Goal: Transaction & Acquisition: Purchase product/service

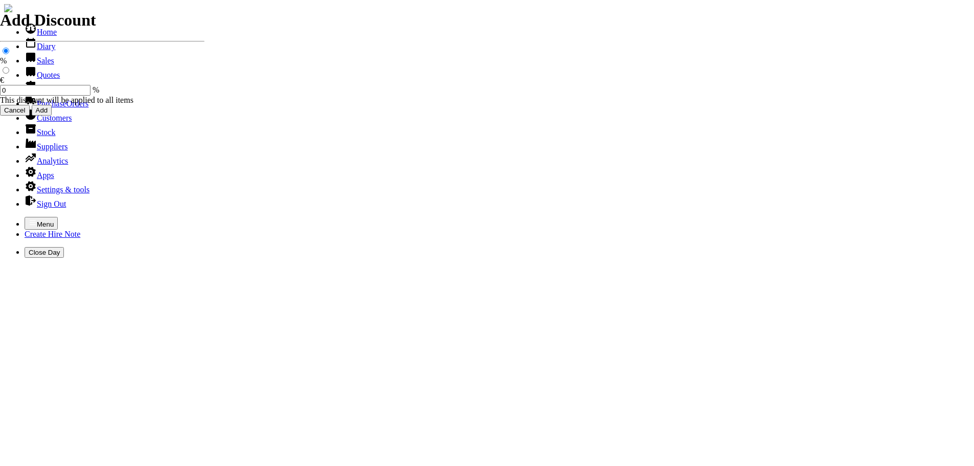
select select "HO"
click at [29, 218] on icon "button" at bounding box center [33, 222] width 8 height 8
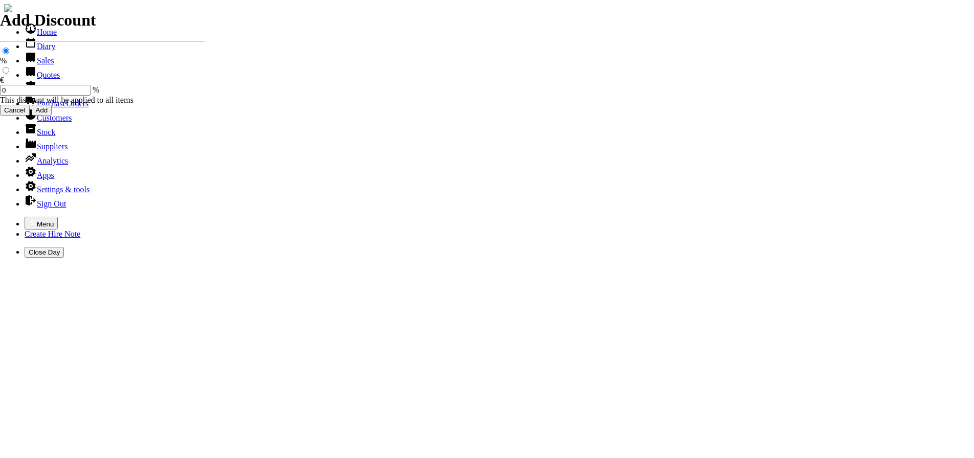
click at [35, 65] on link "Sales" at bounding box center [40, 60] width 30 height 9
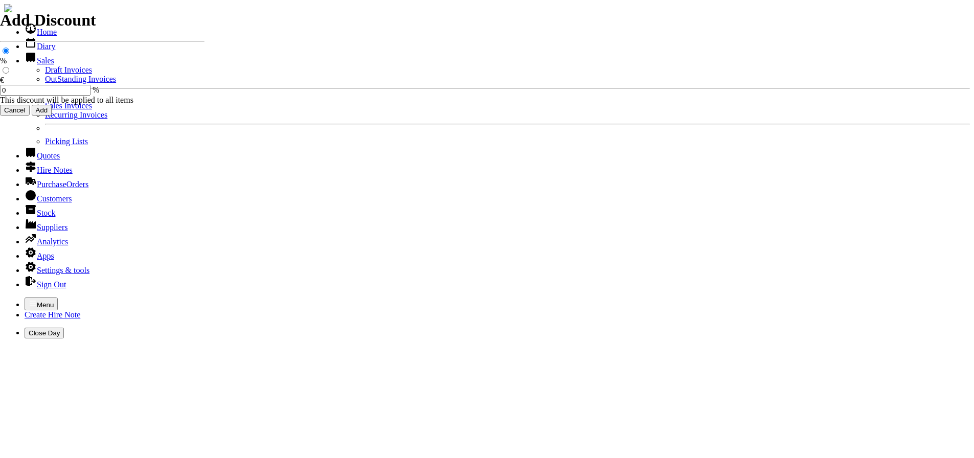
click at [45, 83] on link "OutStanding Invoices" at bounding box center [80, 79] width 71 height 9
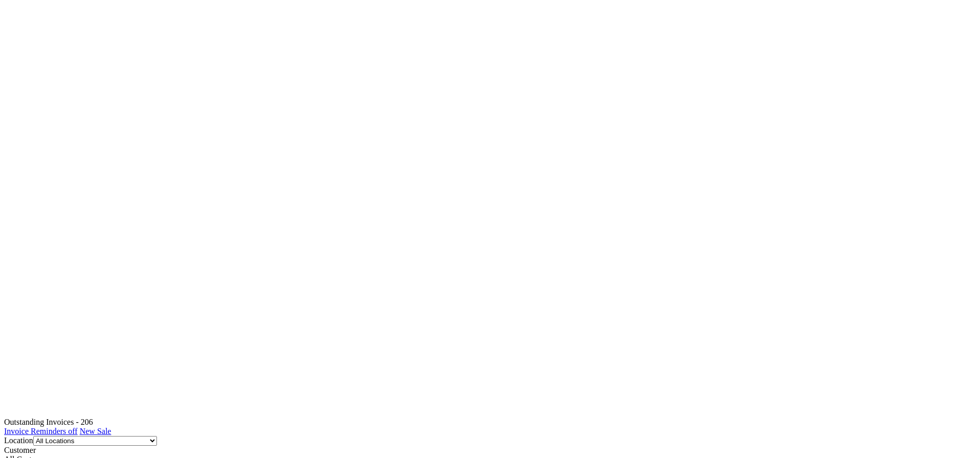
scroll to position [767, 0]
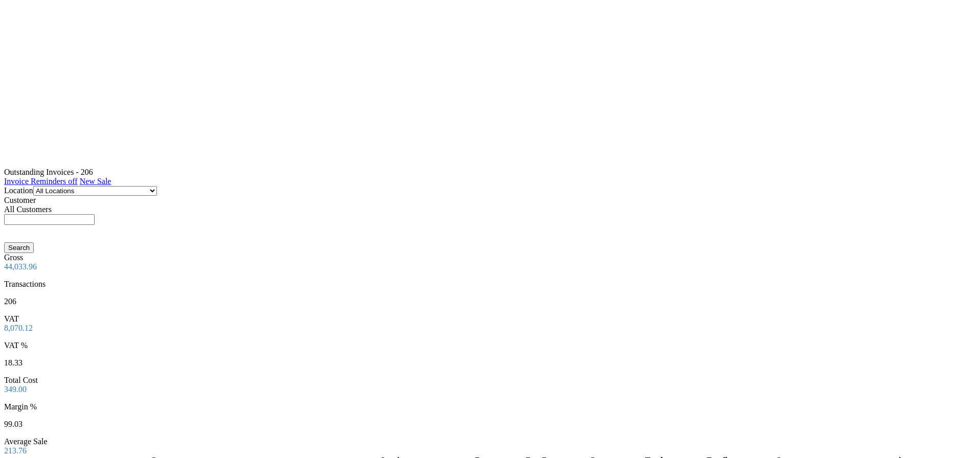
scroll to position [1125, 0]
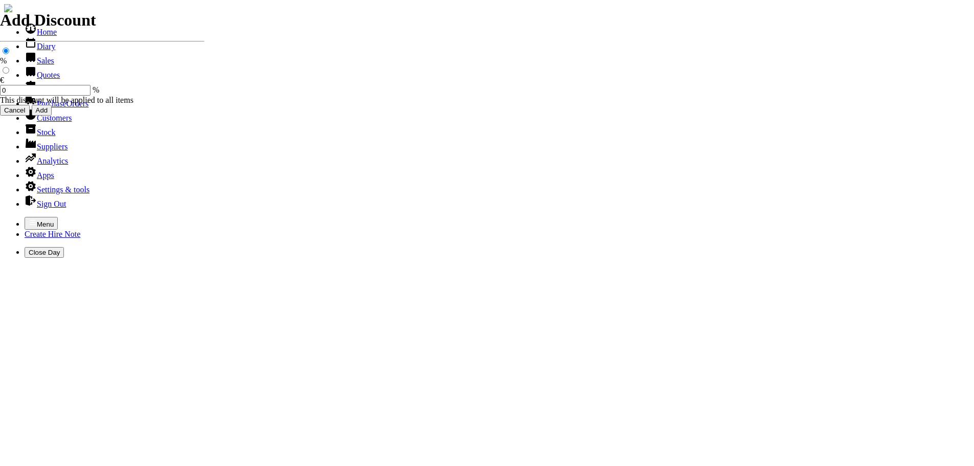
select select "HO"
click at [29, 218] on icon "button" at bounding box center [33, 222] width 8 height 8
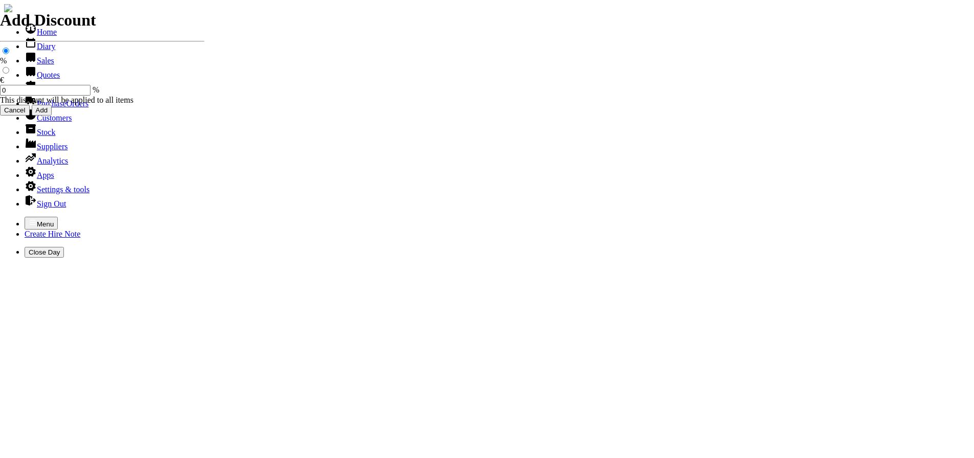
click at [33, 65] on link "Sales" at bounding box center [40, 60] width 30 height 9
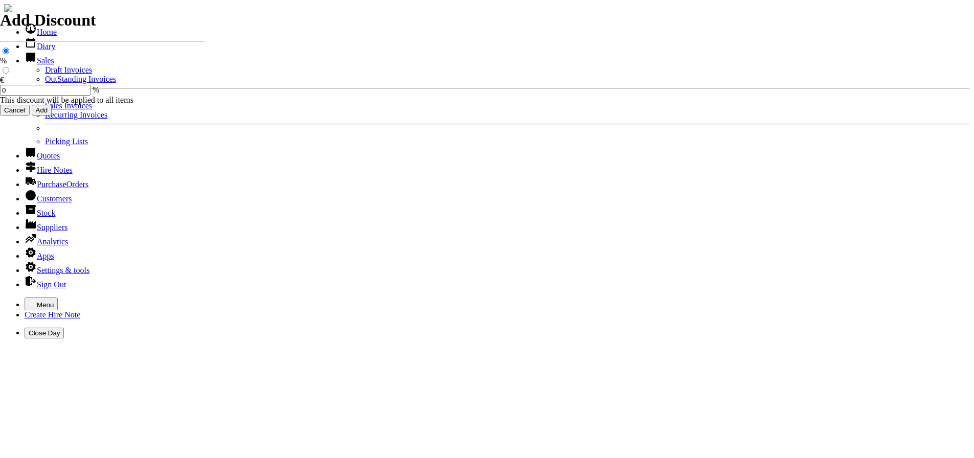
click at [45, 83] on link "OutStanding Invoices" at bounding box center [80, 79] width 71 height 9
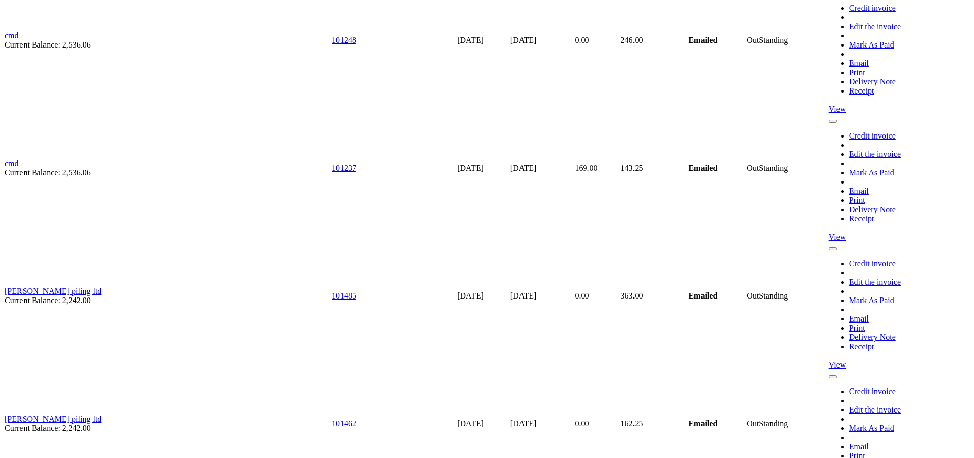
scroll to position [5828, 0]
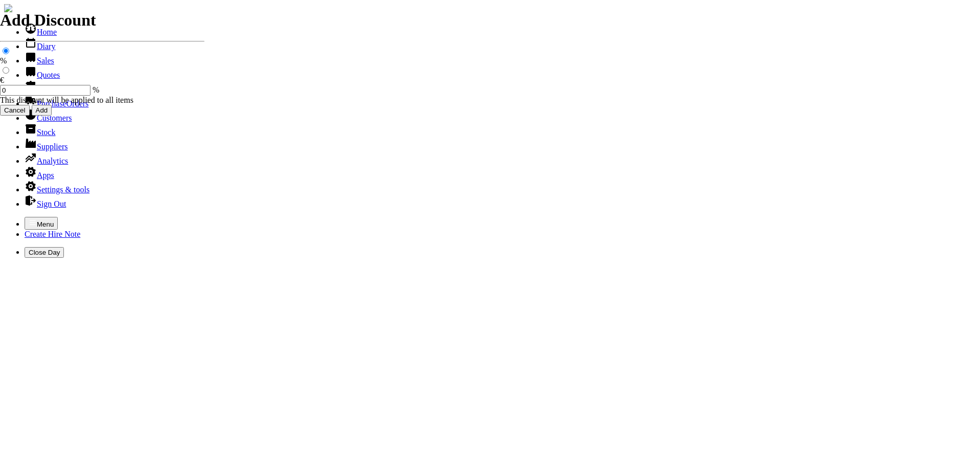
select select "HO"
click at [29, 218] on icon "button" at bounding box center [33, 222] width 8 height 8
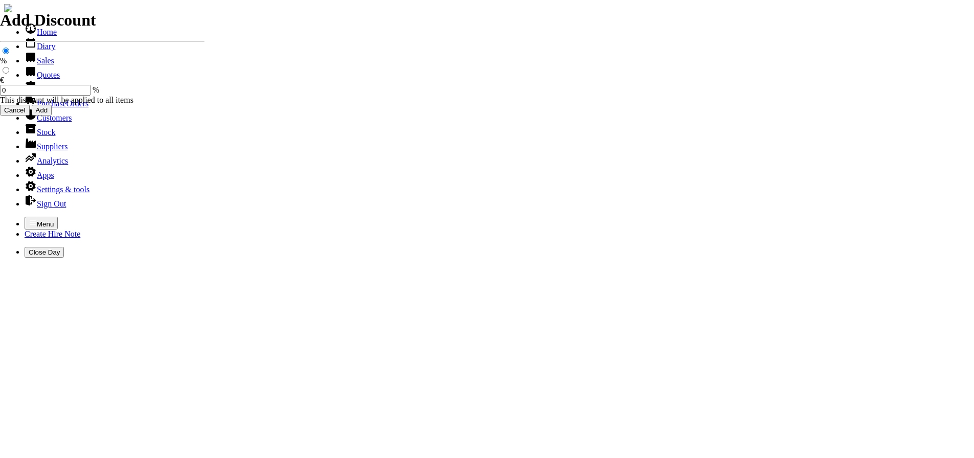
click at [38, 65] on link "Sales" at bounding box center [40, 60] width 30 height 9
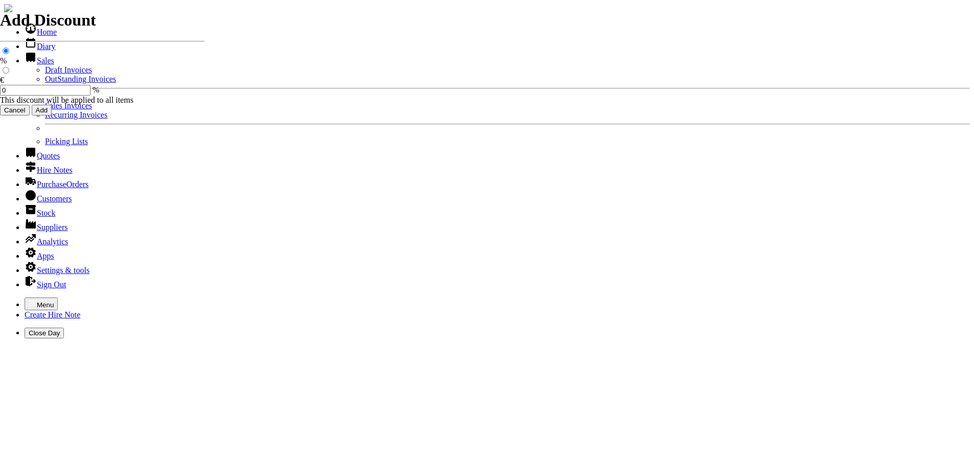
click at [45, 110] on link "Sales Invoices" at bounding box center [68, 105] width 47 height 9
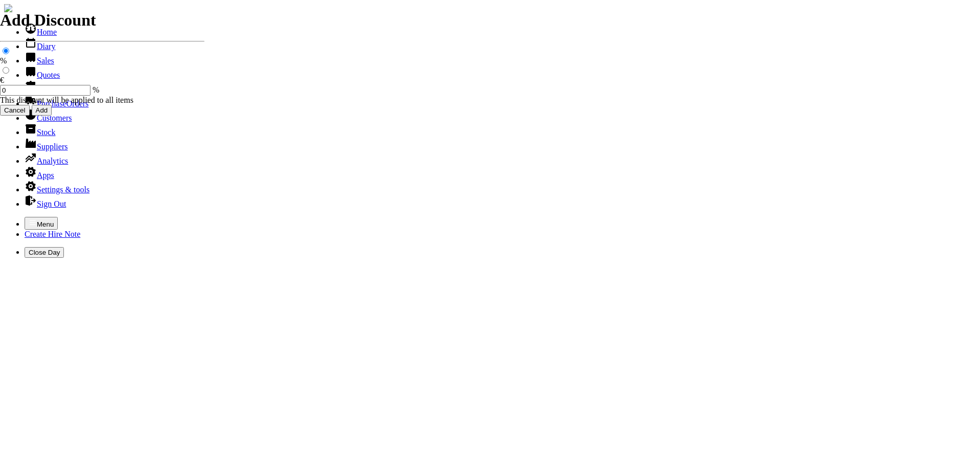
select select "HO"
type input "[PERSON_NAME]"
type input "spurious goods"
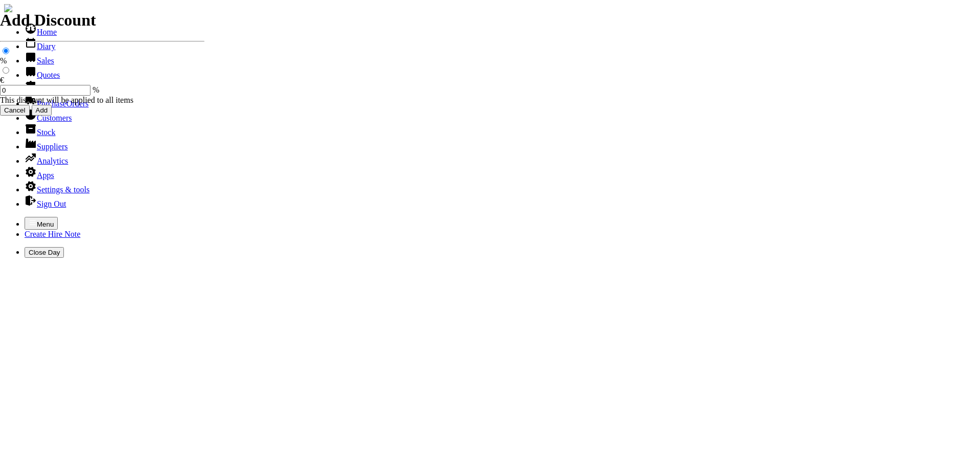
drag, startPoint x: 48, startPoint y: 121, endPoint x: 50, endPoint y: 113, distance: 8.4
type input "s"
type input "roll of strimmer cord ( 3mm )"
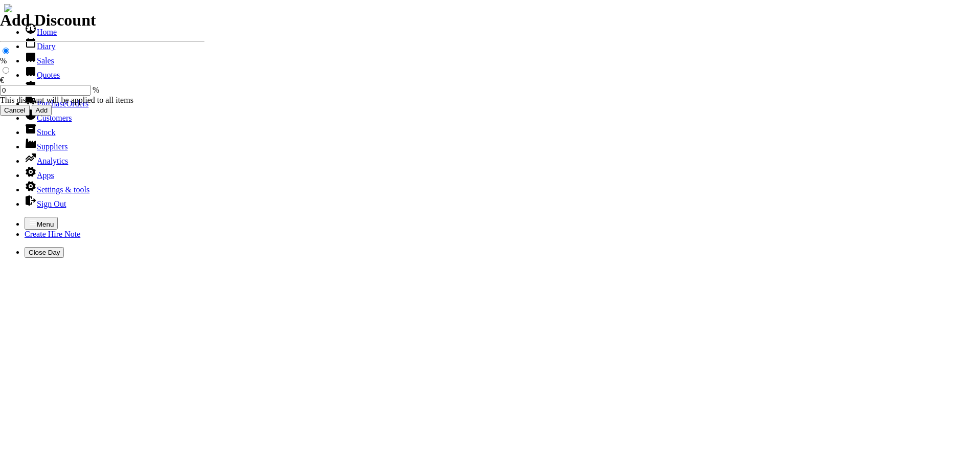
type input "14.50"
type input "101498"
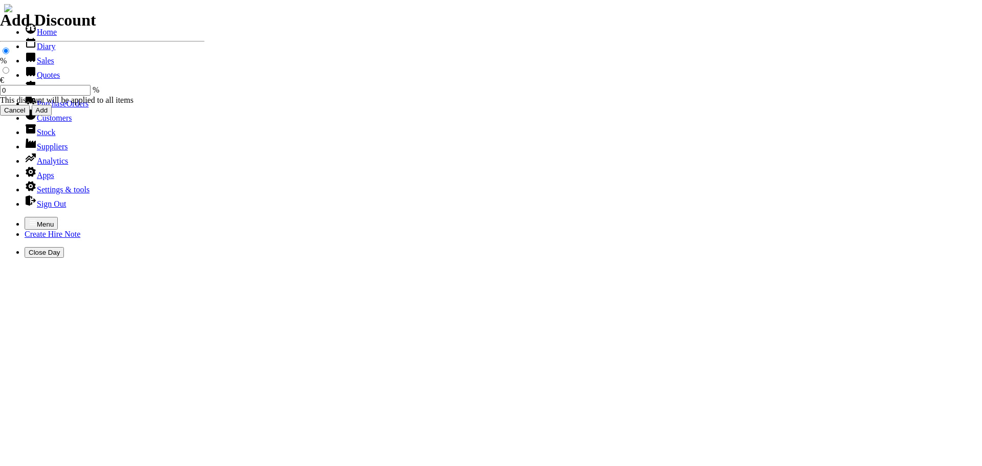
type input "[EMAIL_ADDRESS][DOMAIN_NAME]"
type input "[PERSON_NAME]"
